Goal: Transaction & Acquisition: Download file/media

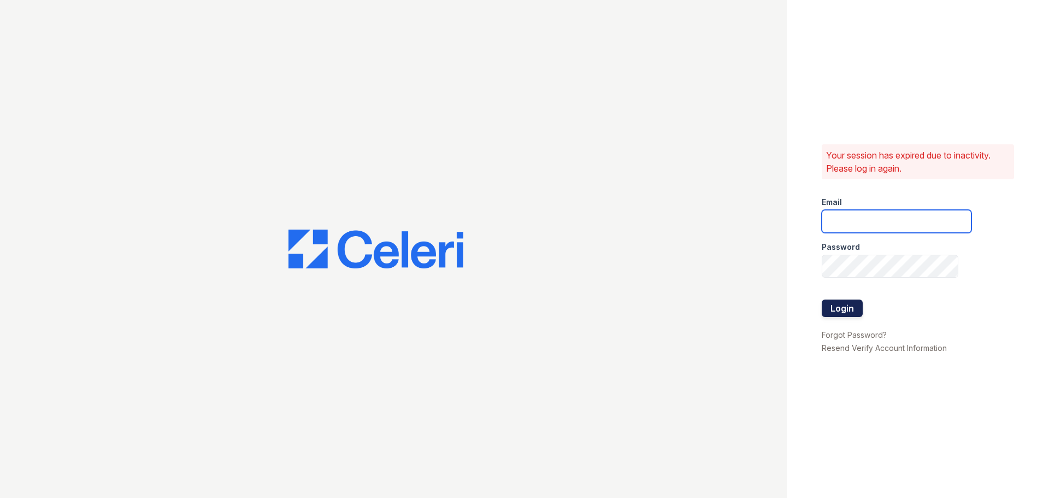
type input "arbors2@cafmanagement.com"
click at [852, 307] on button "Login" at bounding box center [842, 307] width 41 height 17
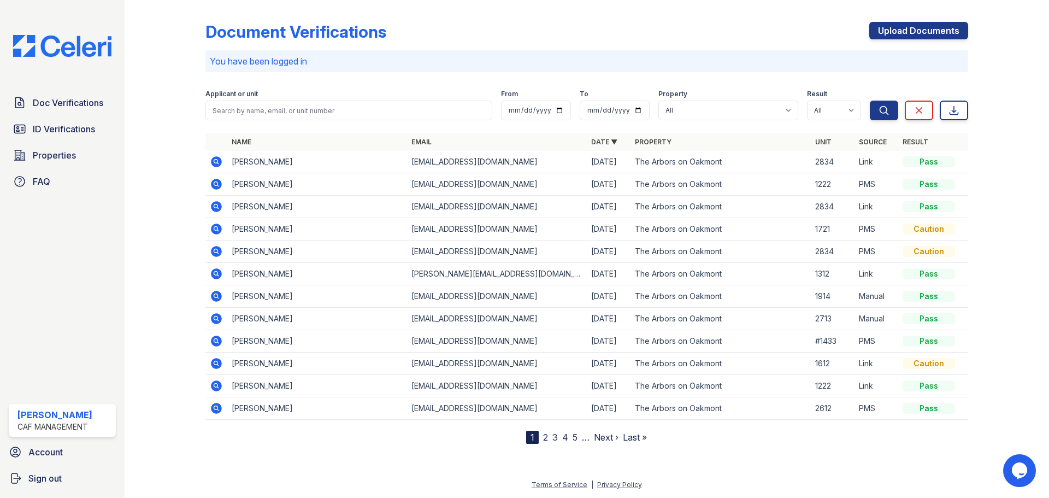
click at [217, 160] on icon at bounding box center [216, 161] width 13 height 13
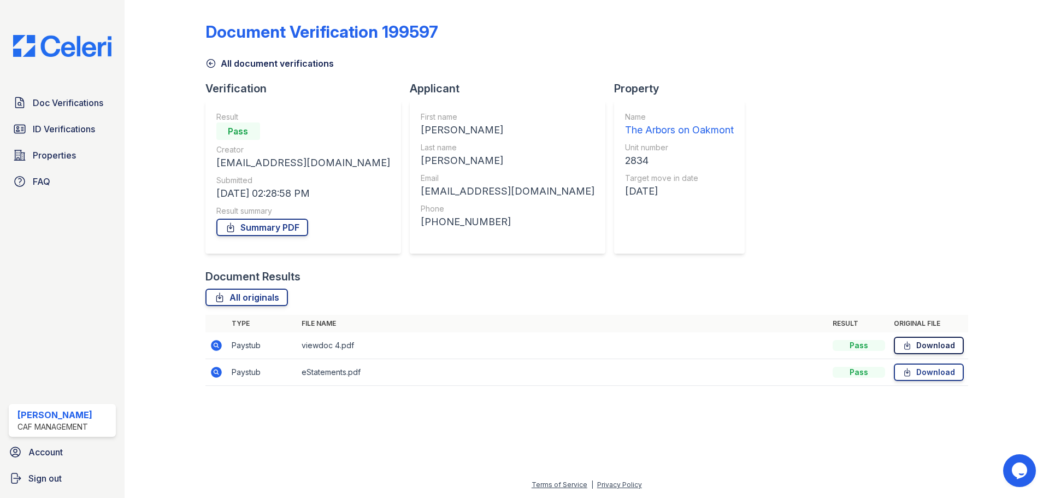
click at [945, 347] on link "Download" at bounding box center [929, 345] width 70 height 17
click at [931, 371] on link "Download" at bounding box center [929, 371] width 70 height 17
click at [931, 335] on td "Download" at bounding box center [928, 345] width 79 height 27
click at [932, 343] on link "Download" at bounding box center [929, 345] width 70 height 17
click at [933, 376] on link "Download" at bounding box center [929, 371] width 70 height 17
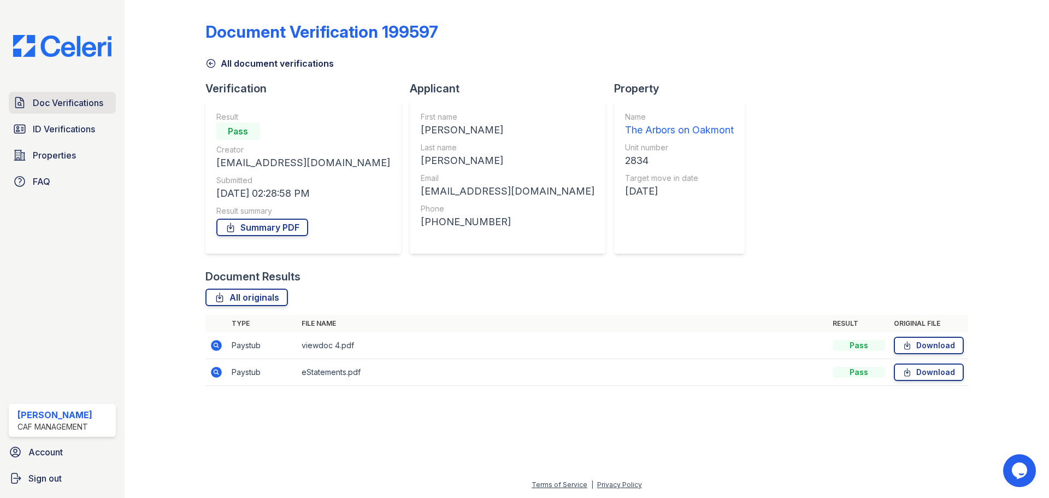
click at [70, 104] on span "Doc Verifications" at bounding box center [68, 102] width 70 height 13
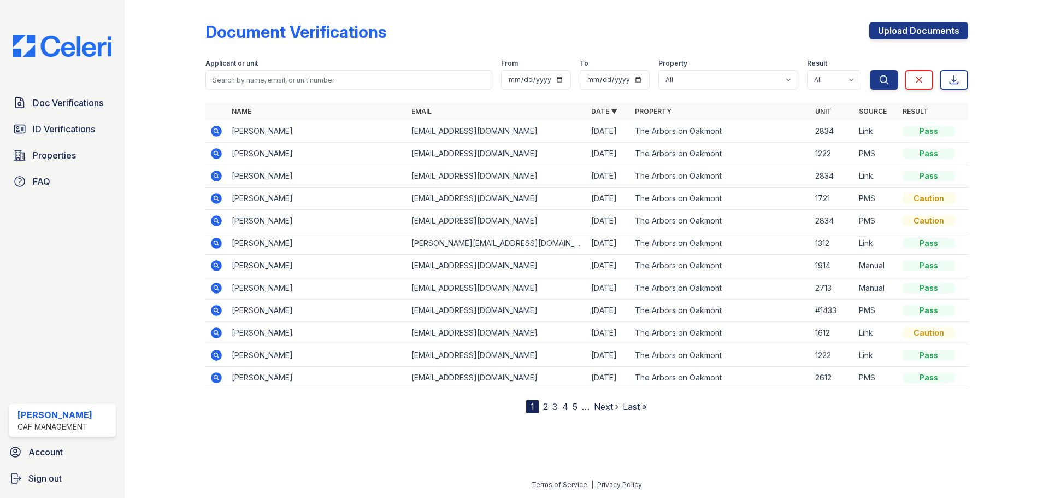
click at [217, 174] on icon at bounding box center [216, 175] width 13 height 13
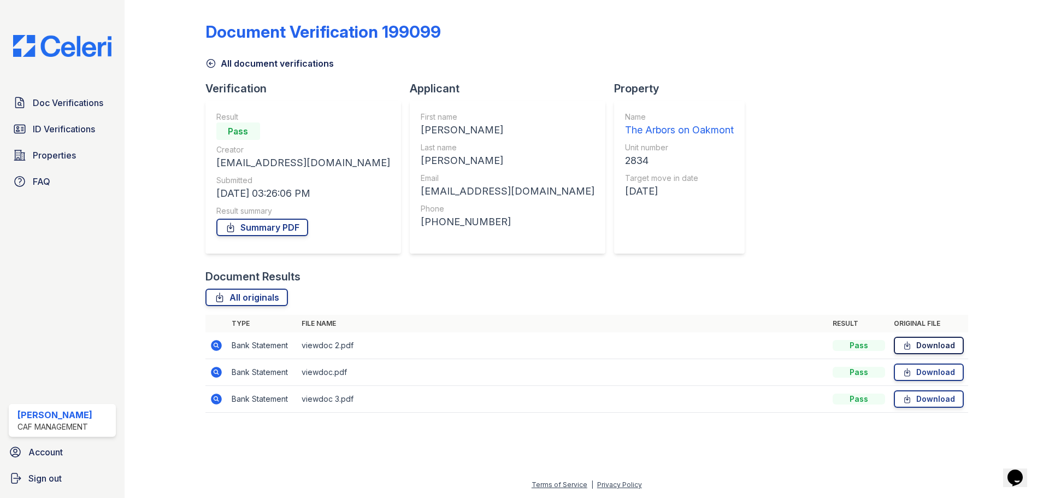
click at [926, 347] on link "Download" at bounding box center [929, 345] width 70 height 17
click at [919, 375] on link "Download" at bounding box center [929, 371] width 70 height 17
click at [921, 402] on link "Download" at bounding box center [929, 398] width 70 height 17
click at [45, 107] on span "Doc Verifications" at bounding box center [68, 102] width 70 height 13
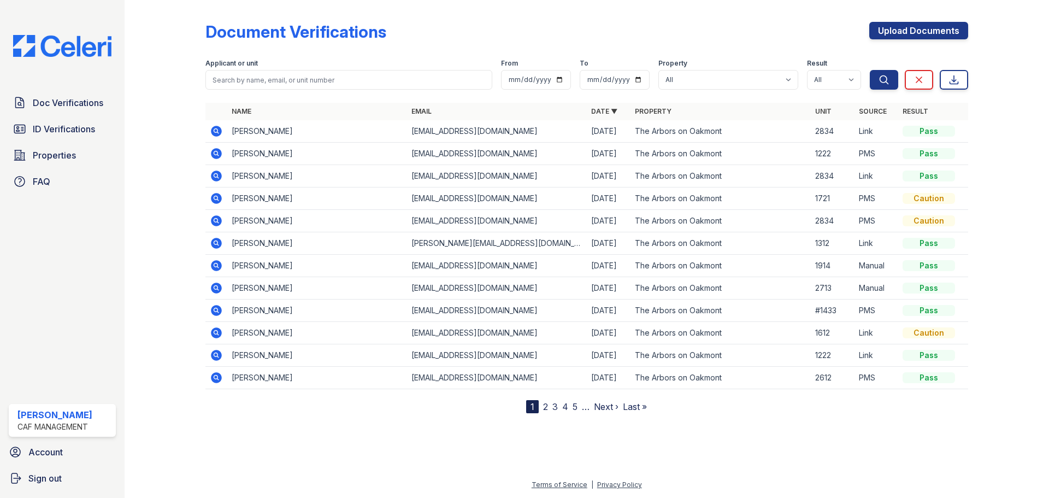
click at [214, 222] on icon at bounding box center [216, 220] width 11 height 11
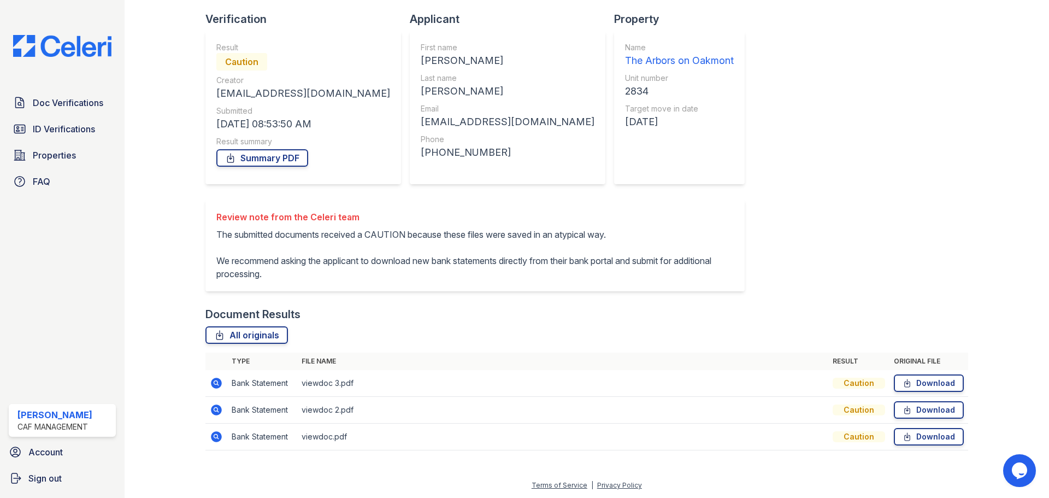
scroll to position [70, 0]
click at [921, 386] on link "Download" at bounding box center [929, 382] width 70 height 17
click at [947, 407] on link "Download" at bounding box center [929, 408] width 70 height 17
click at [921, 437] on link "Download" at bounding box center [929, 435] width 70 height 17
